Goal: Task Accomplishment & Management: Complete application form

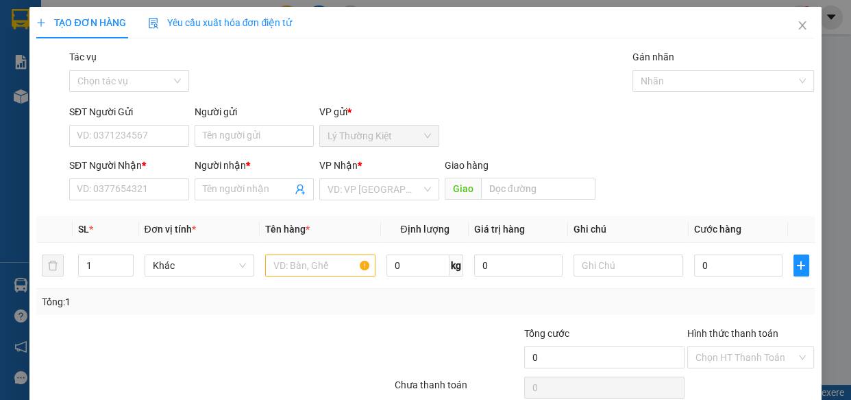
click at [142, 202] on div "SĐT Người Nhận * VD: 0377654321" at bounding box center [129, 182] width 120 height 48
click at [144, 195] on input "SĐT Người Nhận *" at bounding box center [129, 189] width 120 height 22
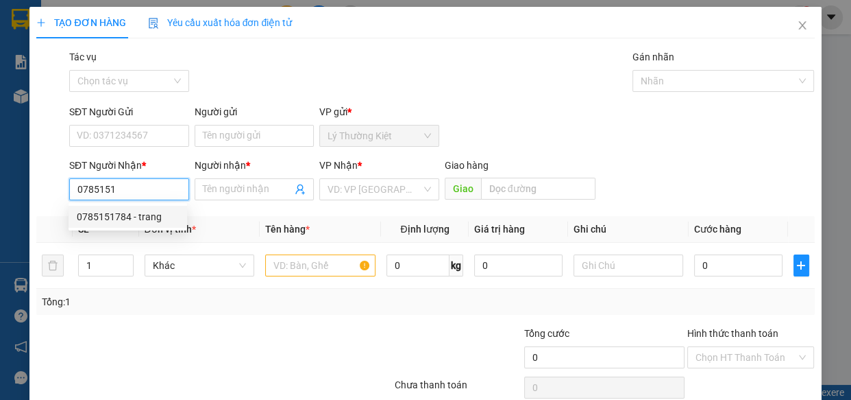
click at [149, 214] on div "0785151784 - trang" at bounding box center [128, 216] width 102 height 15
type input "0785151784"
type input "trang"
type input "50.000"
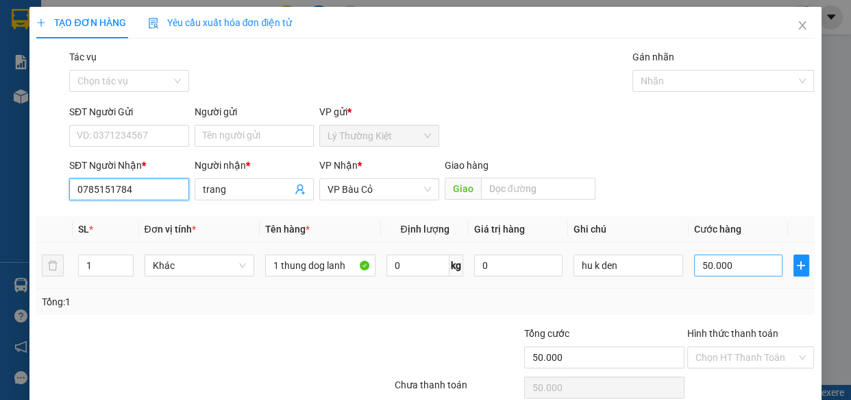
type input "0785151784"
click at [729, 267] on input "50.000" at bounding box center [738, 265] width 88 height 22
type input "4"
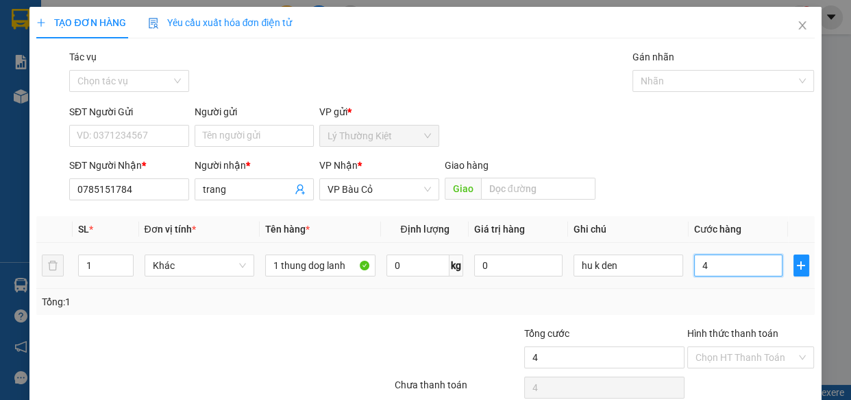
type input "40"
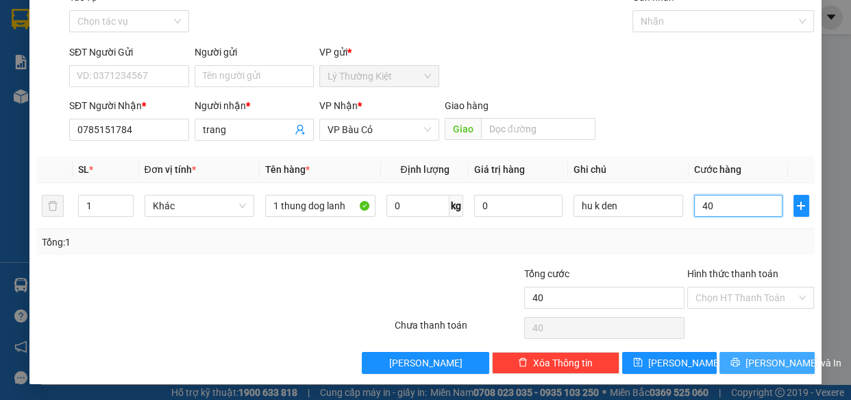
type input "40"
type input "40.000"
click at [758, 357] on span "[PERSON_NAME] và In" at bounding box center [794, 362] width 96 height 15
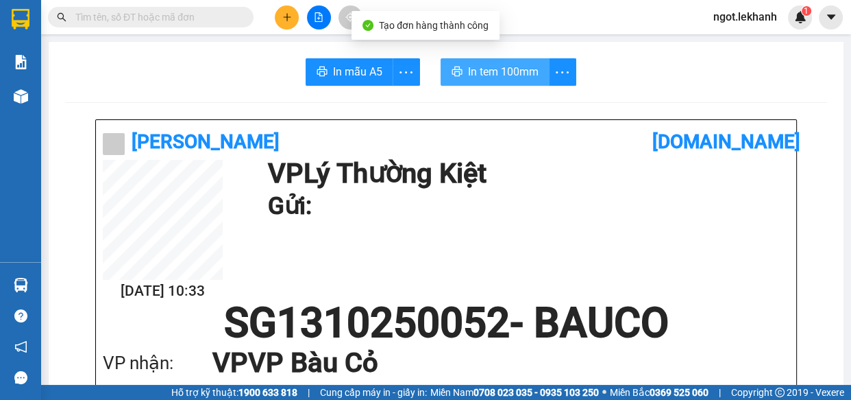
click at [487, 76] on span "In tem 100mm" at bounding box center [503, 71] width 71 height 17
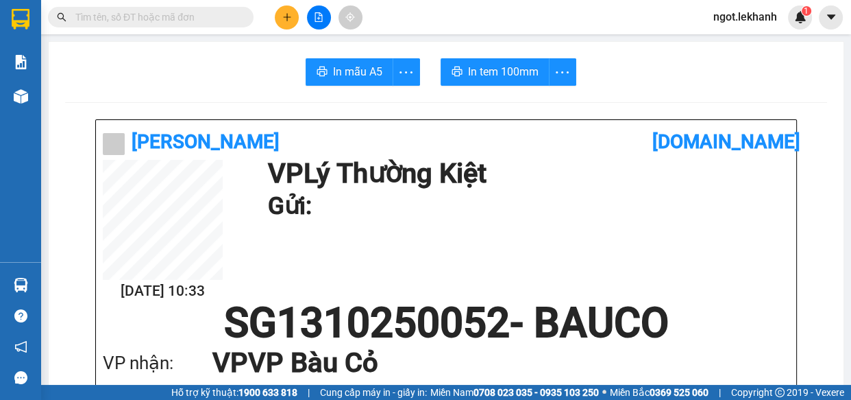
click at [285, 21] on icon "plus" at bounding box center [287, 17] width 10 height 10
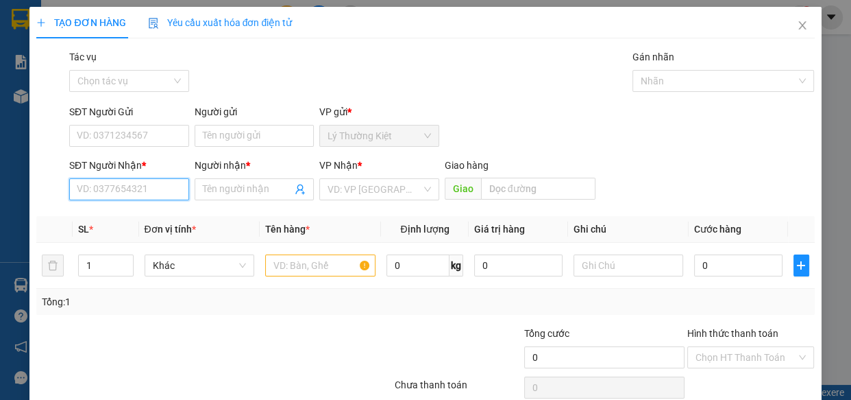
click at [154, 195] on input "SĐT Người Nhận *" at bounding box center [129, 189] width 120 height 22
type input "0987411270"
click at [265, 191] on input "Người nhận *" at bounding box center [248, 189] width 90 height 15
click at [245, 186] on input "Người nhận *" at bounding box center [248, 189] width 90 height 15
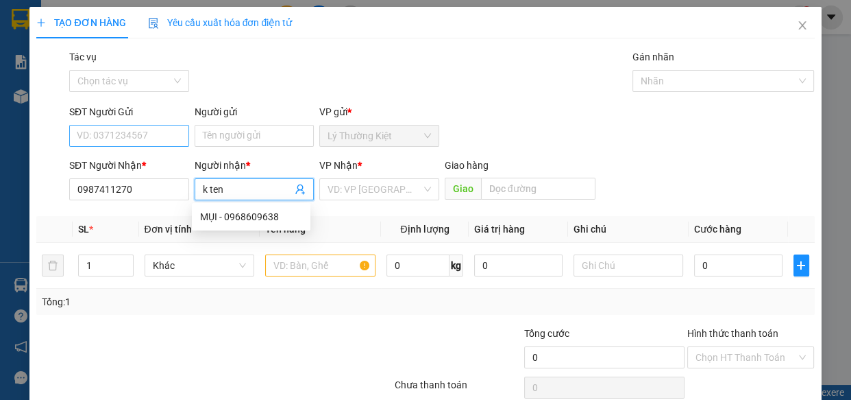
type input "k ten"
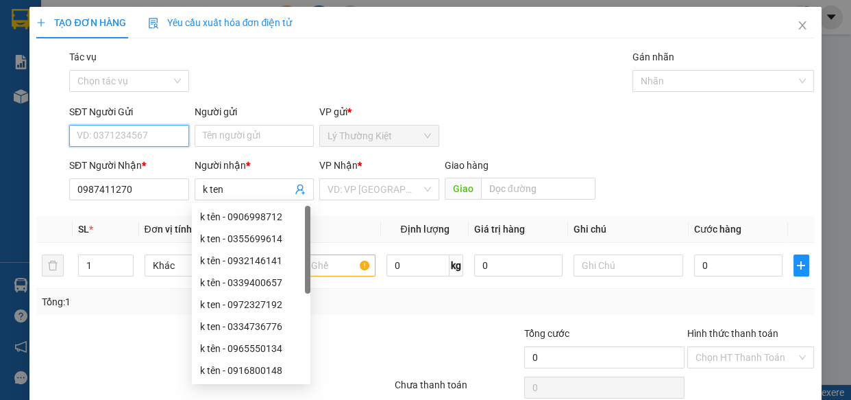
click at [147, 131] on input "SĐT Người Gửi" at bounding box center [129, 136] width 120 height 22
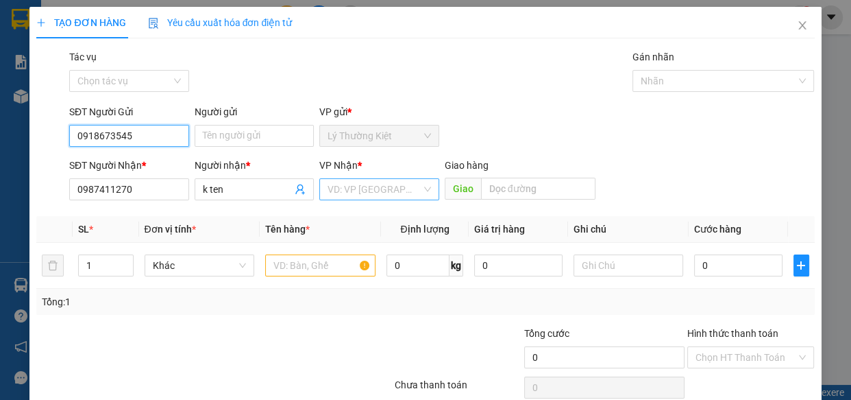
type input "0918673545"
drag, startPoint x: 406, startPoint y: 193, endPoint x: 394, endPoint y: 190, distance: 12.8
click at [404, 193] on input "search" at bounding box center [375, 189] width 94 height 21
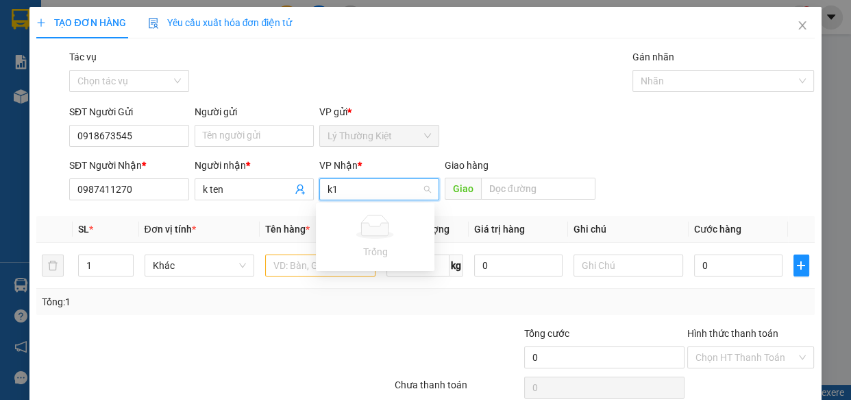
type input "k"
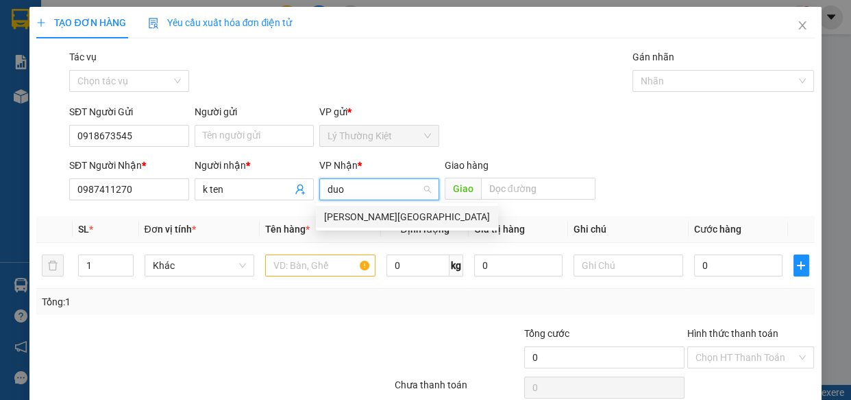
type input "duo"
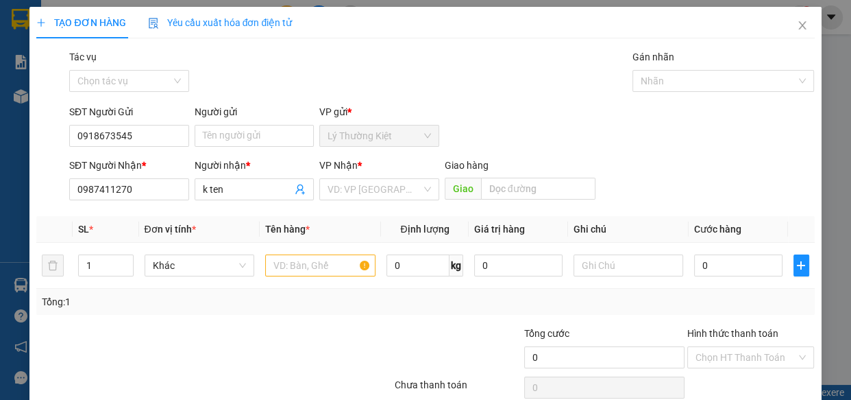
click at [391, 232] on th "Định lượng" at bounding box center [425, 229] width 88 height 27
click at [382, 179] on input "search" at bounding box center [375, 189] width 94 height 21
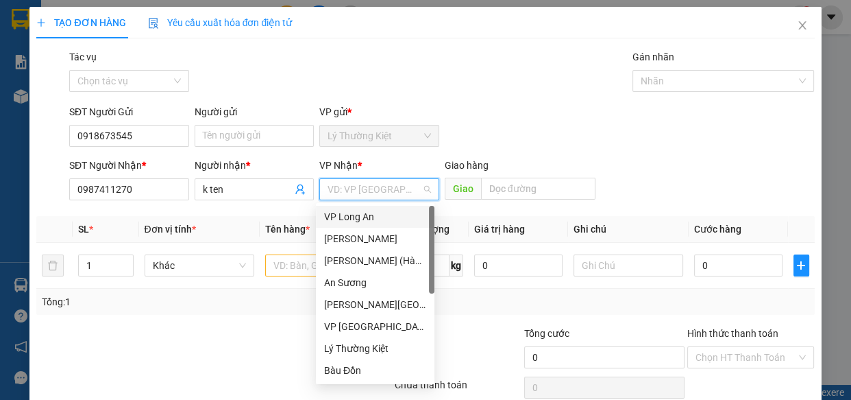
type input "d"
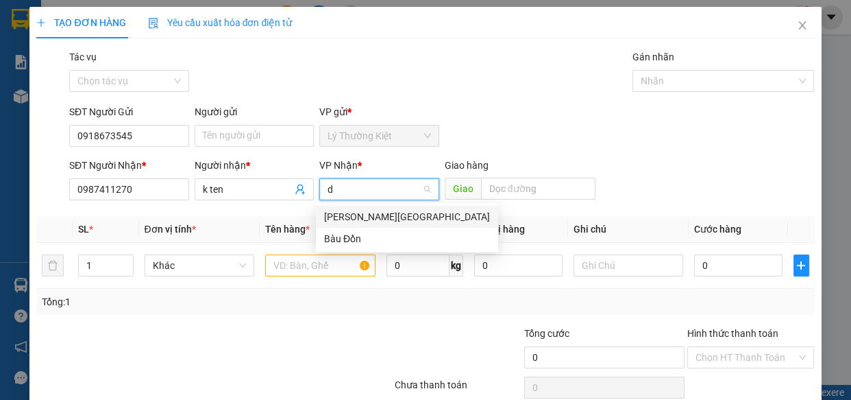
click at [378, 210] on div "[PERSON_NAME][GEOGRAPHIC_DATA]" at bounding box center [407, 216] width 166 height 15
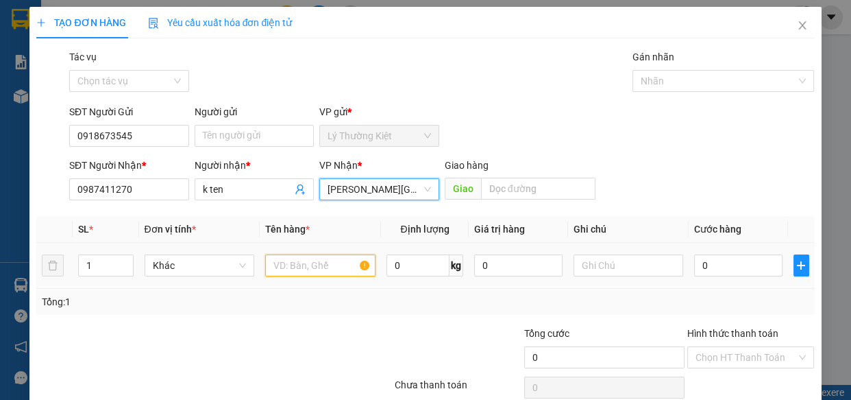
click at [320, 273] on input "text" at bounding box center [320, 265] width 110 height 22
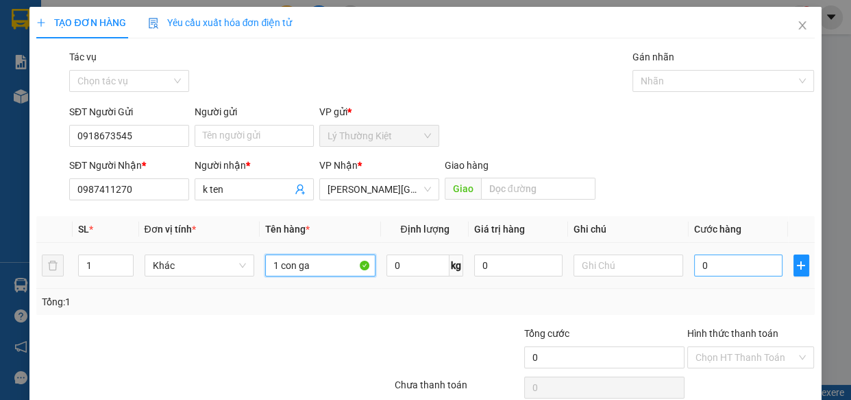
type input "1 con ga"
click at [754, 268] on input "0" at bounding box center [738, 265] width 88 height 22
type input "1"
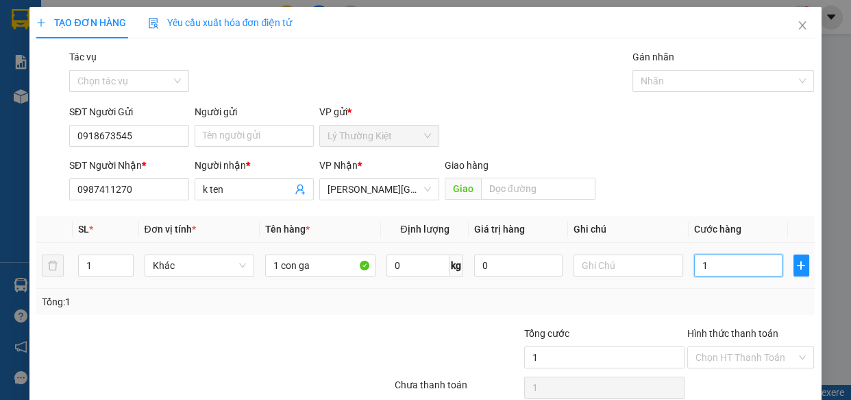
type input "10"
type input "100"
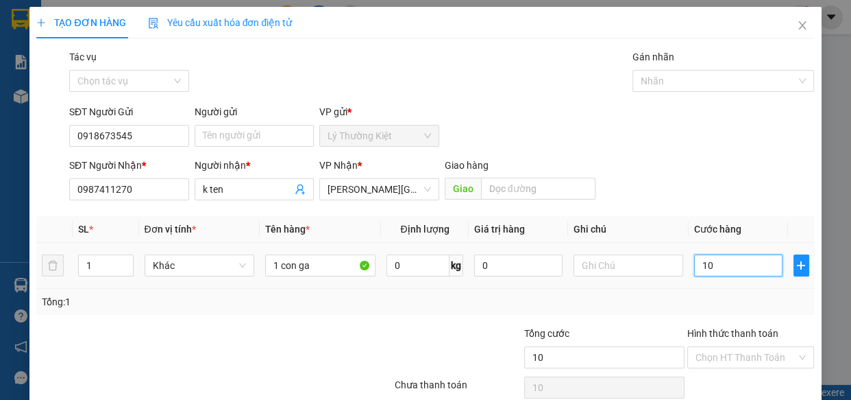
type input "100"
type input "100.000"
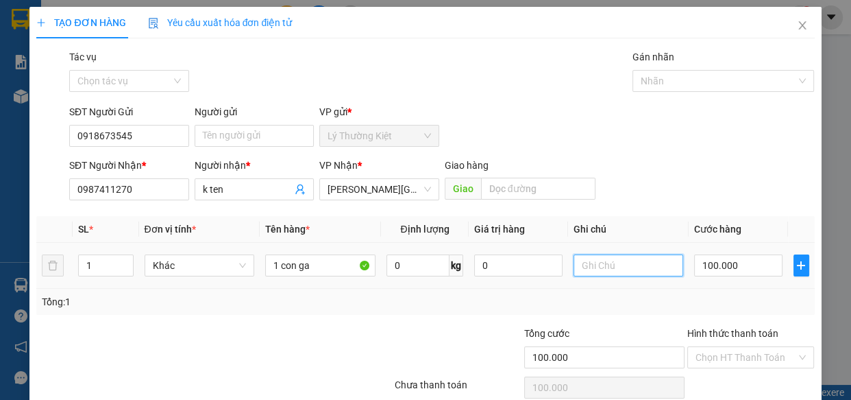
click at [594, 275] on input "text" at bounding box center [629, 265] width 110 height 22
click at [797, 20] on icon "close" at bounding box center [802, 25] width 11 height 11
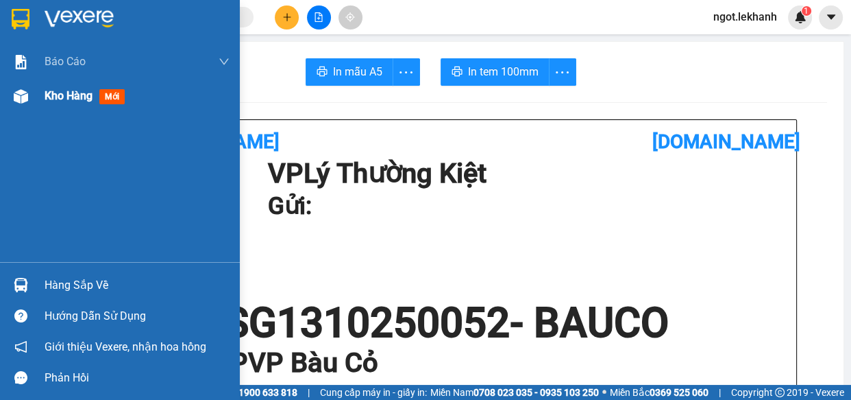
click at [23, 97] on img at bounding box center [21, 96] width 14 height 14
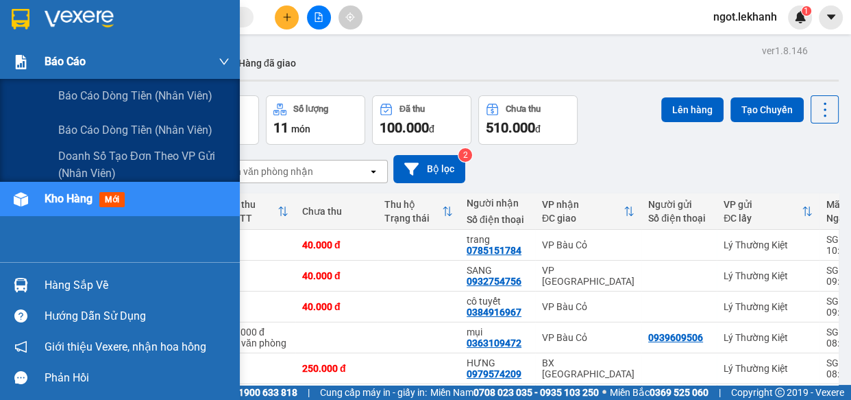
click at [36, 49] on div "Báo cáo" at bounding box center [120, 62] width 240 height 34
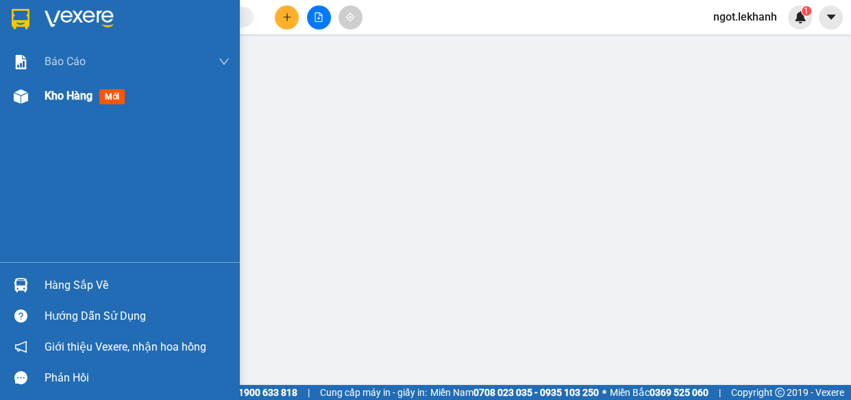
click at [41, 104] on div "Kho hàng mới" at bounding box center [120, 96] width 240 height 34
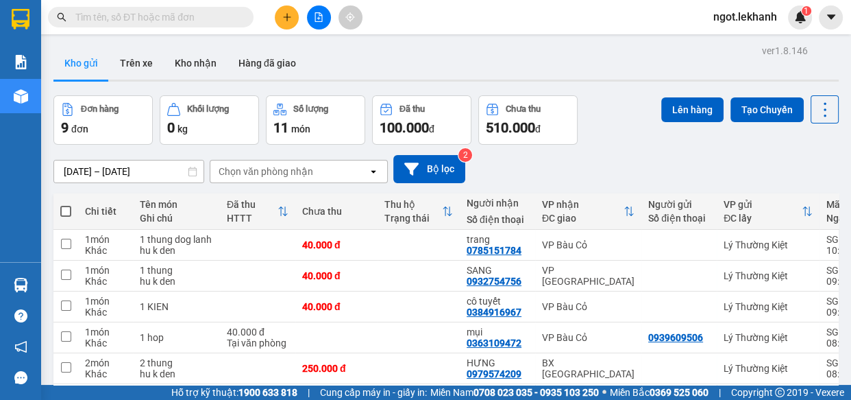
scroll to position [205, 0]
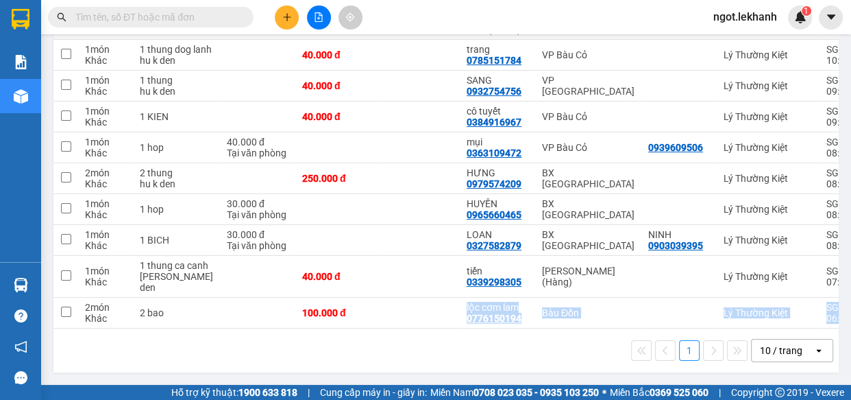
drag, startPoint x: 404, startPoint y: 322, endPoint x: 615, endPoint y: 337, distance: 211.0
click at [615, 337] on div "Chi tiết Tên món Ghi chú Đã thu HTTT Chưa thu Thu hộ Trạng thái Người nhận Số đ…" at bounding box center [446, 187] width 786 height 369
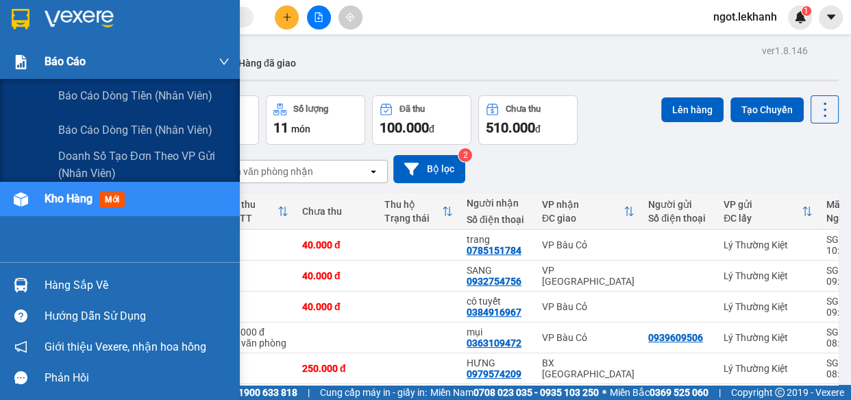
click at [27, 61] on img at bounding box center [21, 62] width 14 height 14
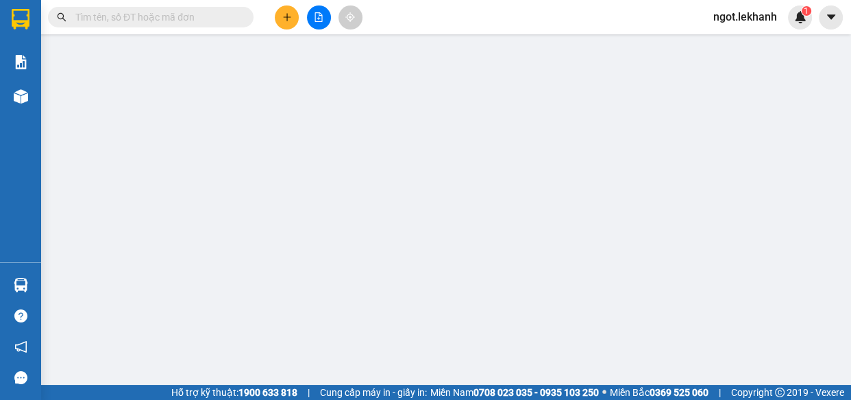
click at [285, 15] on icon "plus" at bounding box center [287, 17] width 10 height 10
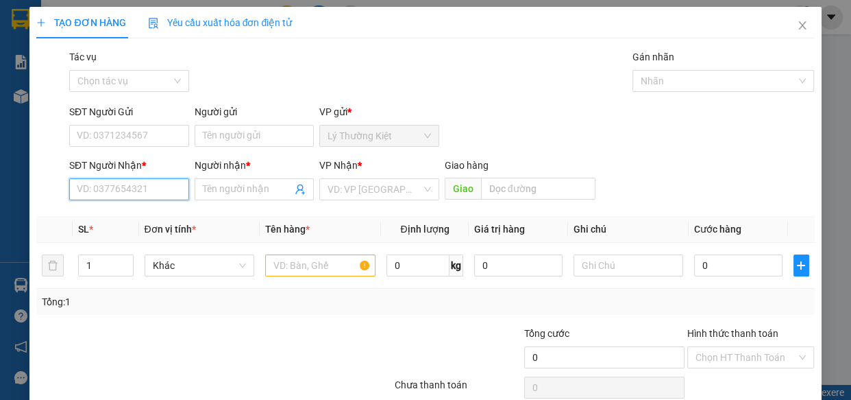
click at [128, 199] on input "SĐT Người Nhận *" at bounding box center [129, 189] width 120 height 22
type input "0988377606"
click at [162, 226] on div "0988377606 - phu" at bounding box center [128, 217] width 119 height 22
type input "phu"
type input "30.000"
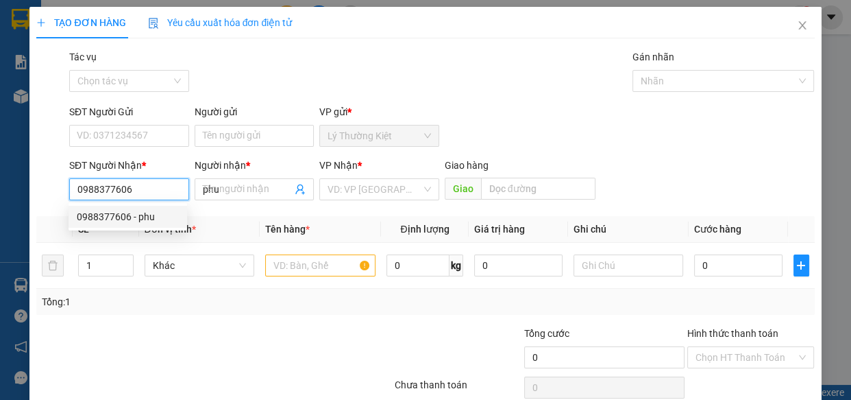
type input "30.000"
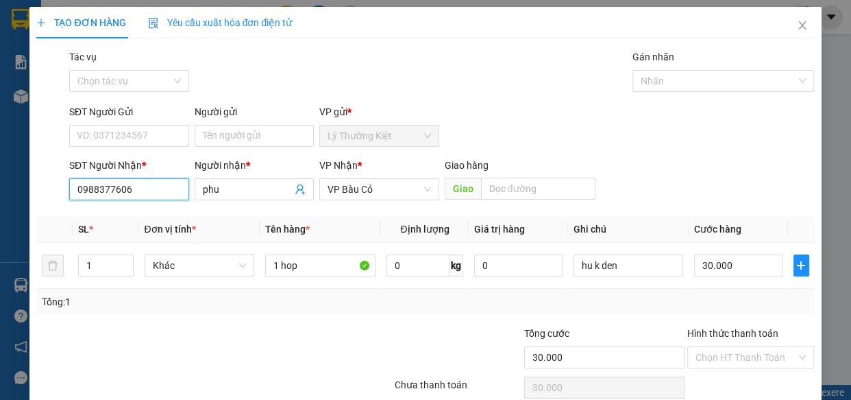
scroll to position [60, 0]
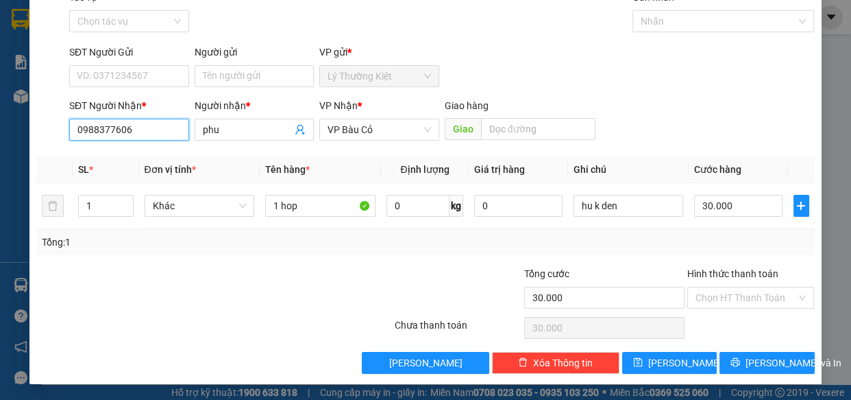
type input "0988377606"
click at [766, 349] on div "Transit Pickup Surcharge Ids Transit Deliver Surcharge Ids Transit Deliver Surc…" at bounding box center [425, 182] width 778 height 384
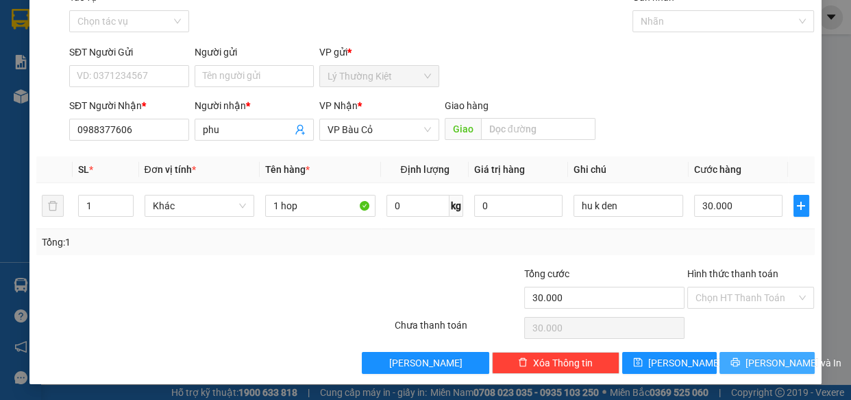
click at [769, 357] on span "[PERSON_NAME] và In" at bounding box center [794, 362] width 96 height 15
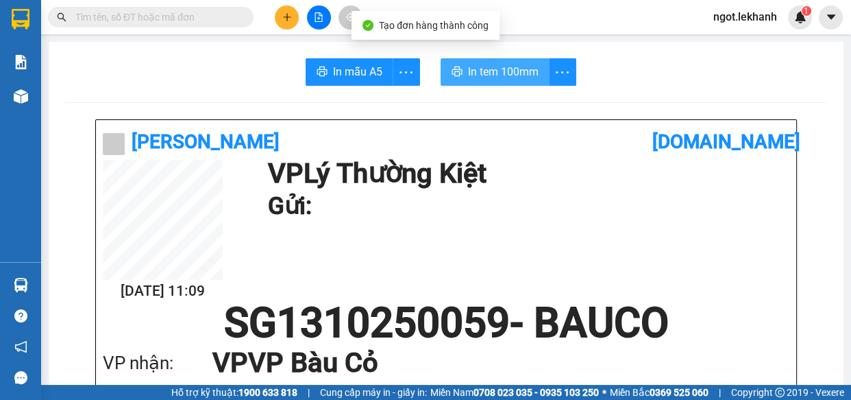
click at [496, 66] on span "In tem 100mm" at bounding box center [503, 71] width 71 height 17
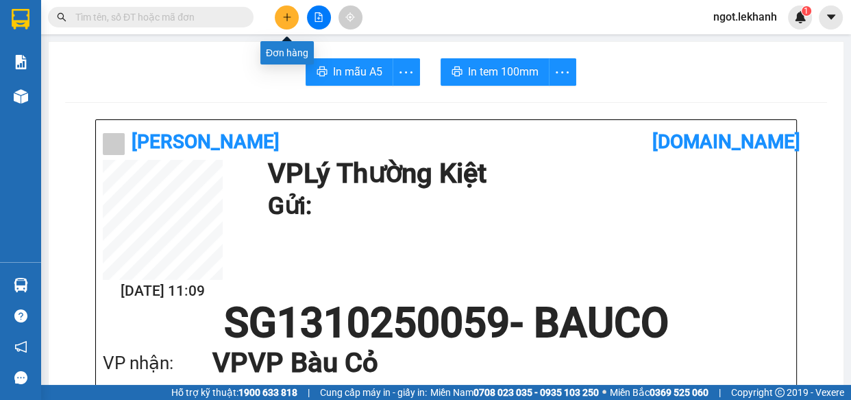
click at [286, 14] on icon "plus" at bounding box center [287, 17] width 10 height 10
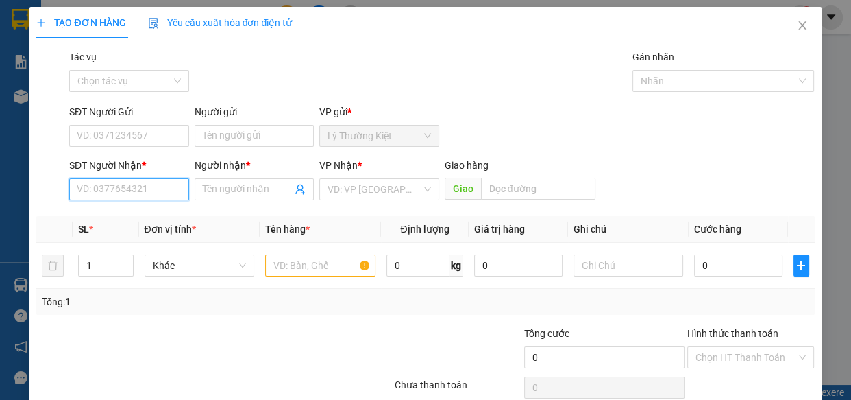
click at [152, 192] on input "SĐT Người Nhận *" at bounding box center [129, 189] width 120 height 22
click at [130, 182] on input "SĐT Người Nhận *" at bounding box center [129, 189] width 120 height 22
type input "0977747074"
click at [254, 193] on input "Người nhận *" at bounding box center [248, 189] width 90 height 15
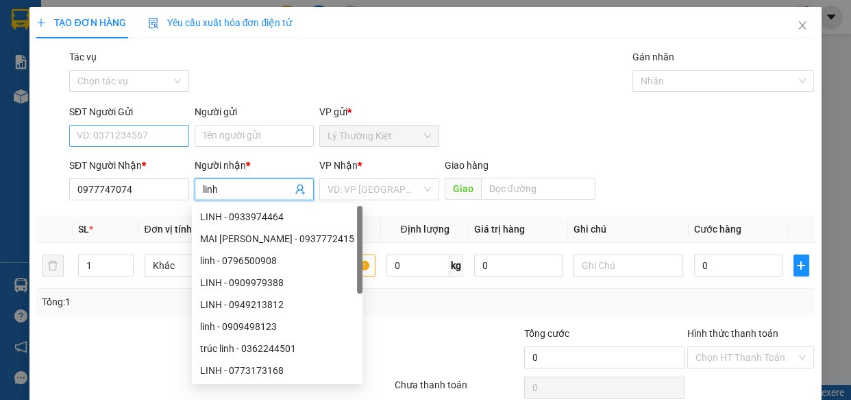
type input "linh"
click at [164, 138] on input "SĐT Người Gửi" at bounding box center [129, 136] width 120 height 22
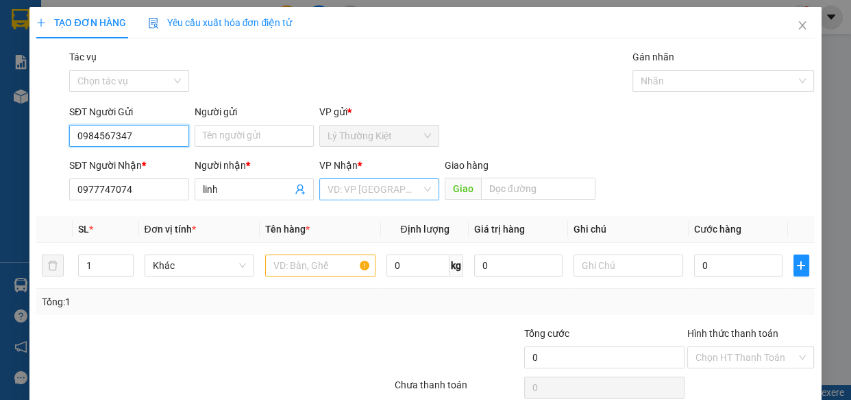
type input "0984567347"
click at [374, 192] on input "search" at bounding box center [375, 189] width 94 height 21
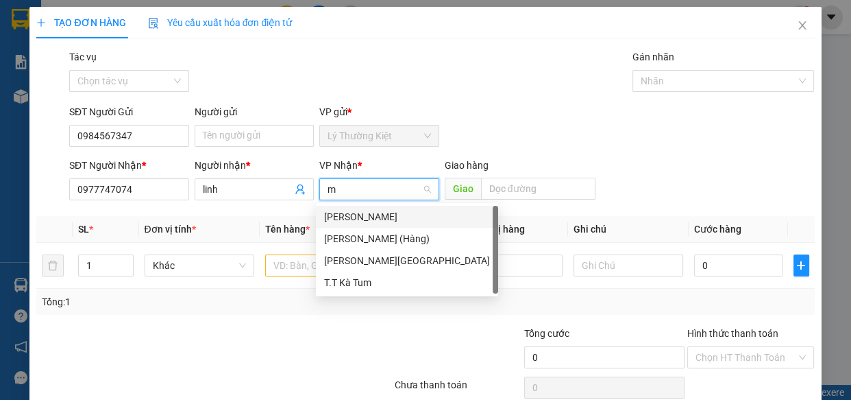
type input "my"
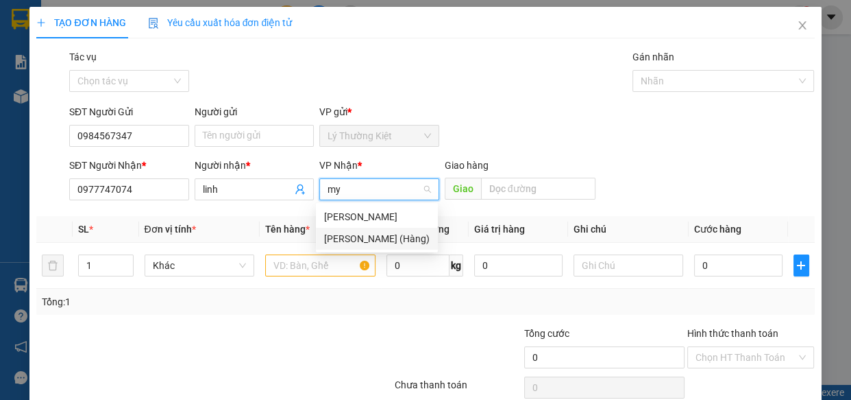
click at [387, 237] on div "[PERSON_NAME] (Hàng)" at bounding box center [377, 238] width 106 height 15
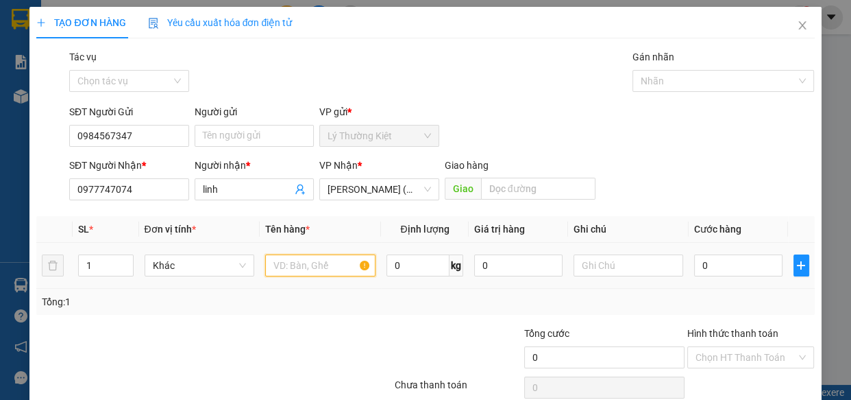
click at [328, 263] on input "text" at bounding box center [320, 265] width 110 height 22
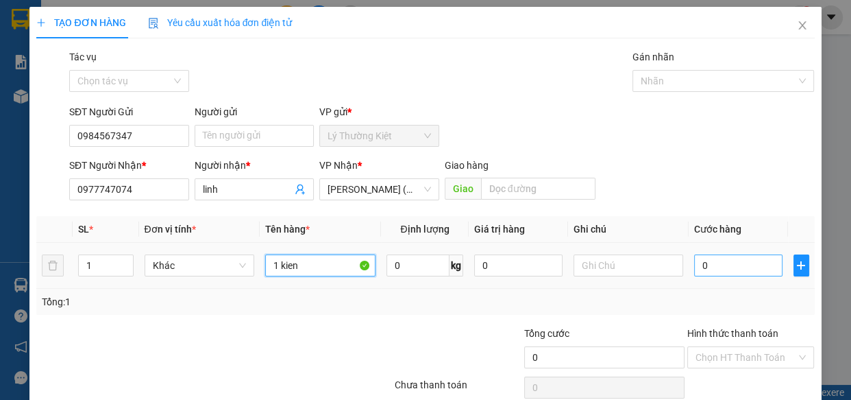
type input "1 kien"
click at [721, 270] on input "0" at bounding box center [738, 265] width 88 height 22
type input "3"
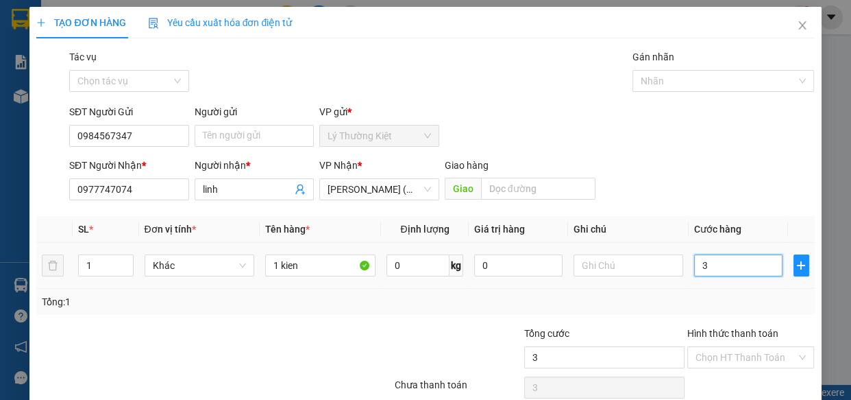
type input "30"
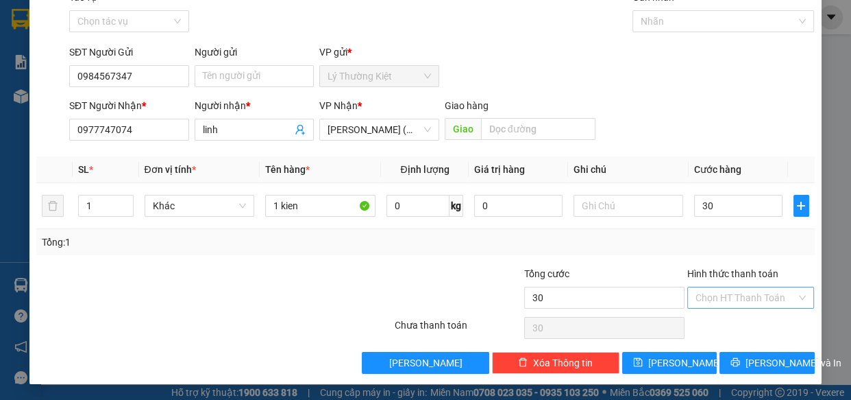
type input "30.000"
click at [736, 289] on input "Hình thức thanh toán" at bounding box center [746, 297] width 101 height 21
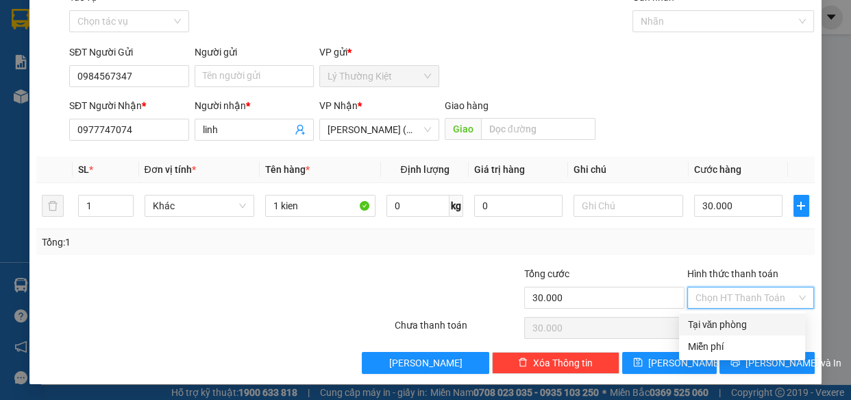
click at [736, 317] on div "Tại văn phòng" at bounding box center [743, 324] width 110 height 15
type input "0"
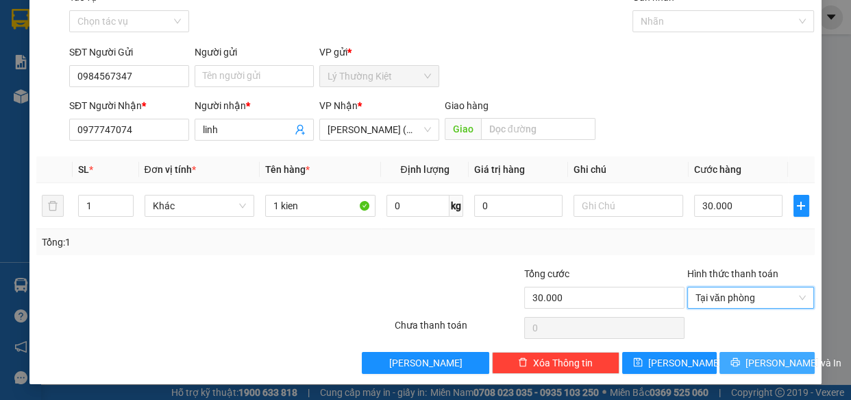
click at [753, 362] on span "[PERSON_NAME] và In" at bounding box center [794, 362] width 96 height 15
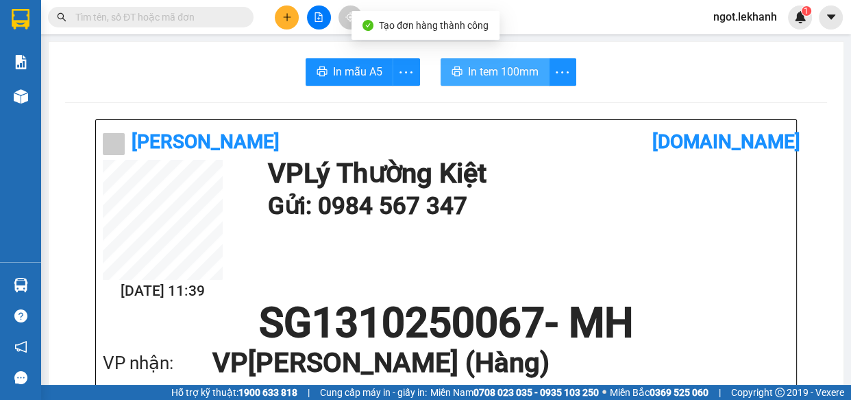
drag, startPoint x: 505, startPoint y: 69, endPoint x: 511, endPoint y: 71, distance: 7.2
click at [507, 69] on button "In tem 100mm" at bounding box center [495, 71] width 109 height 27
